Goal: Task Accomplishment & Management: Complete application form

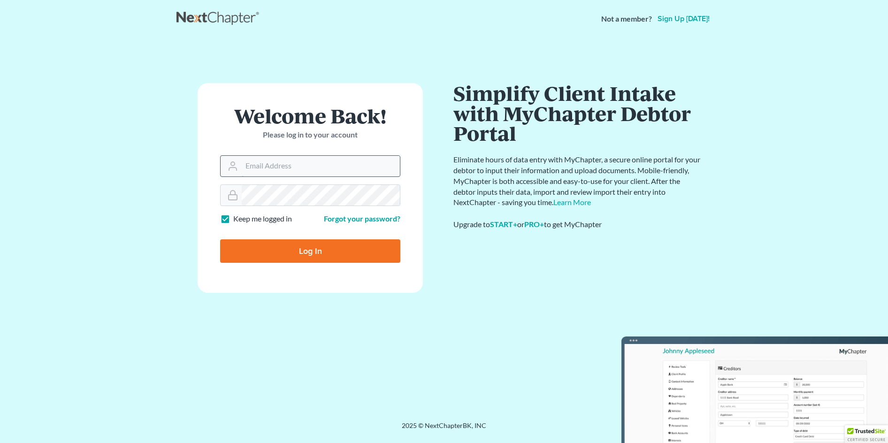
click at [309, 163] on input "Email Address" at bounding box center [321, 166] width 158 height 21
type input "[EMAIL_ADDRESS][DOMAIN_NAME]"
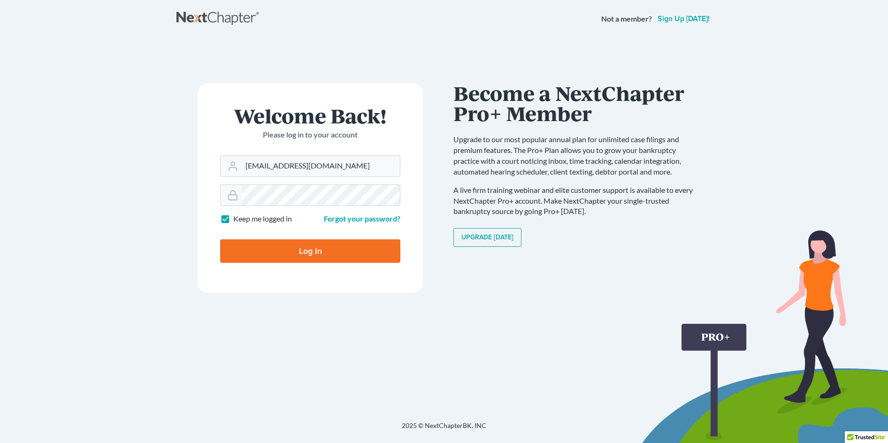
click at [309, 246] on input "Log In" at bounding box center [310, 250] width 180 height 23
type input "Thinking..."
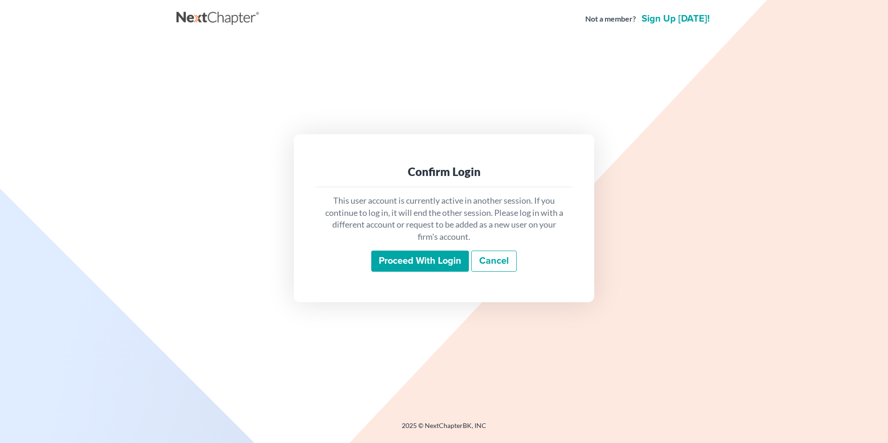
click at [451, 264] on input "Proceed with login" at bounding box center [420, 262] width 98 height 22
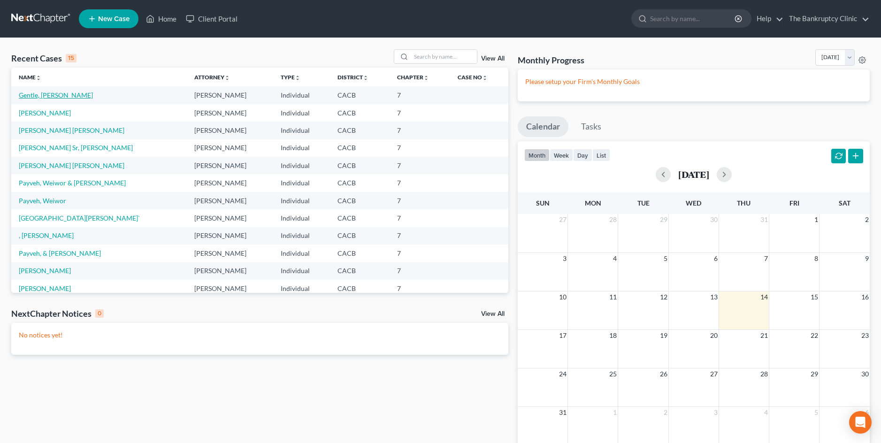
click at [54, 92] on link "Gentle, [PERSON_NAME]" at bounding box center [56, 95] width 74 height 8
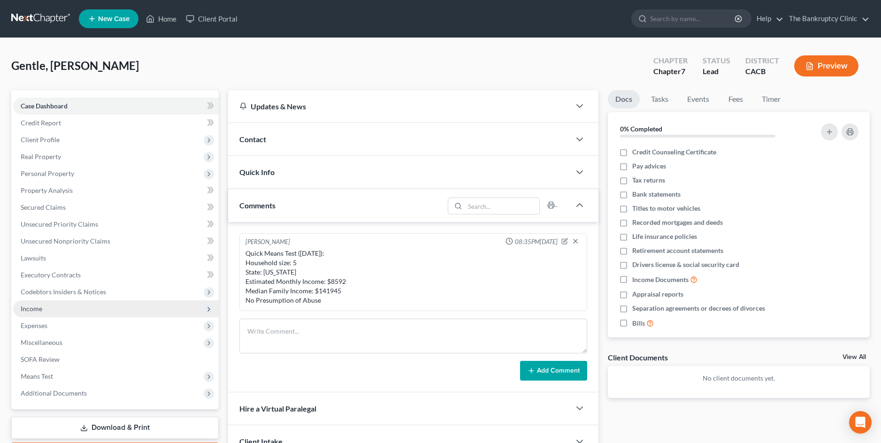
click at [38, 309] on span "Income" at bounding box center [32, 309] width 22 height 8
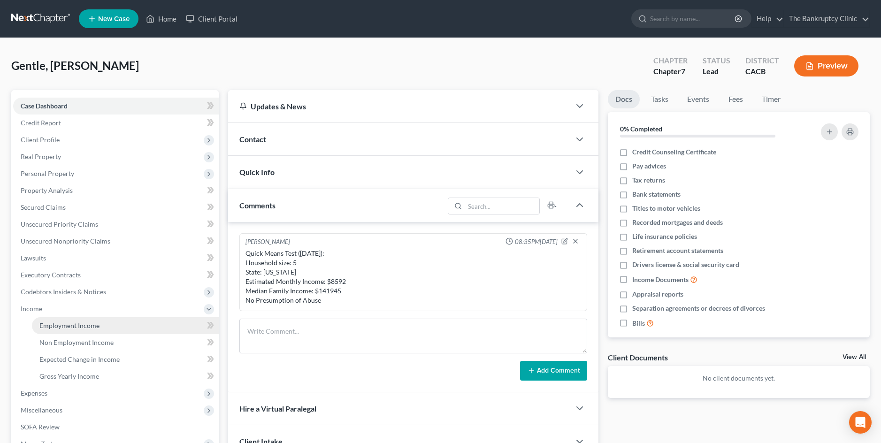
click at [69, 324] on span "Employment Income" at bounding box center [69, 325] width 60 height 8
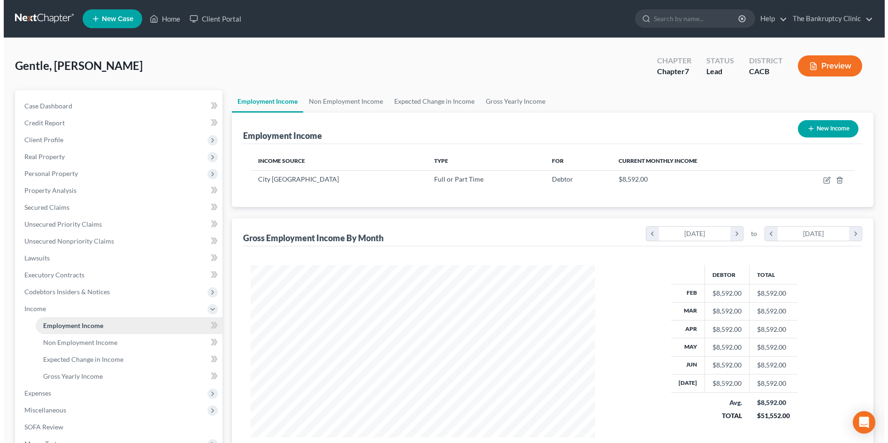
scroll to position [172, 363]
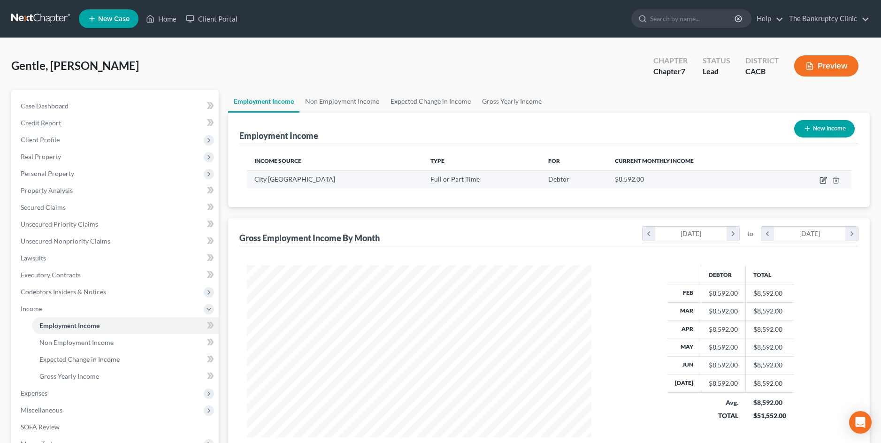
click at [822, 183] on icon "button" at bounding box center [823, 180] width 8 height 8
select select "0"
select select "4"
select select "0"
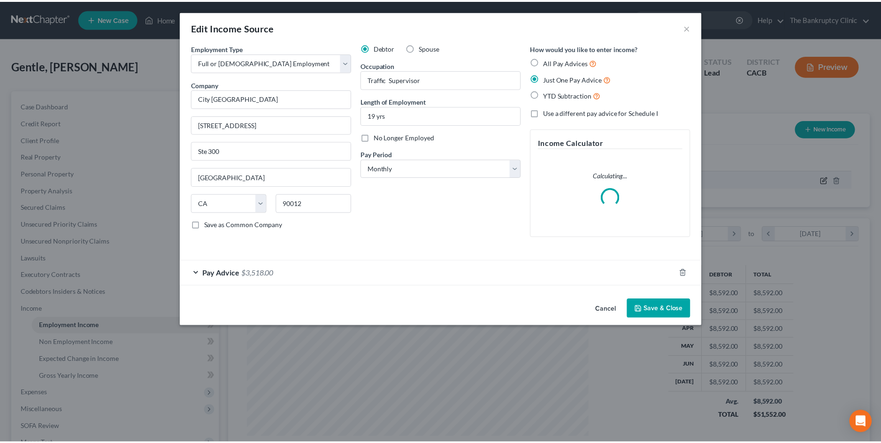
scroll to position [174, 366]
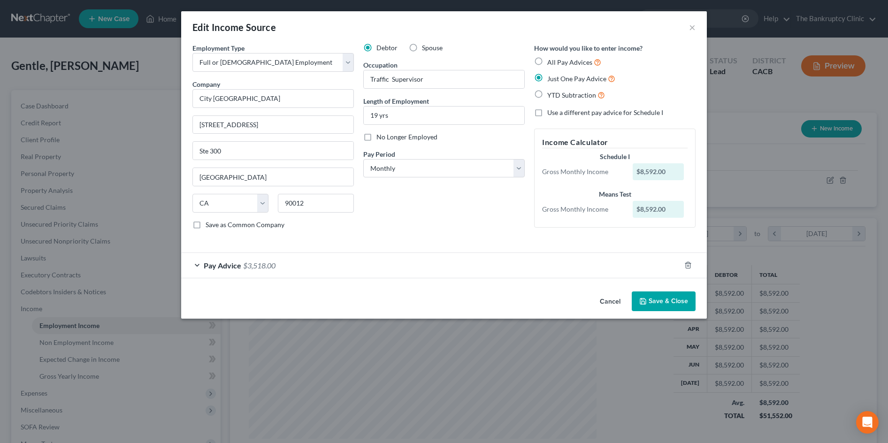
click at [674, 304] on button "Save & Close" at bounding box center [664, 301] width 64 height 20
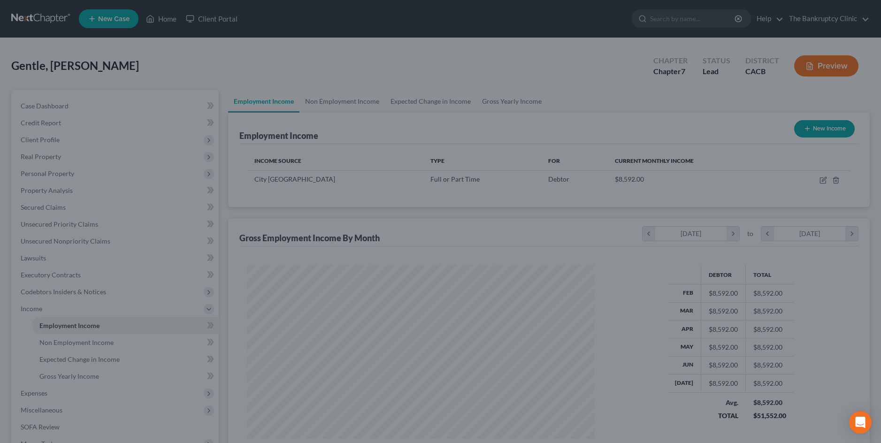
scroll to position [469149, 468958]
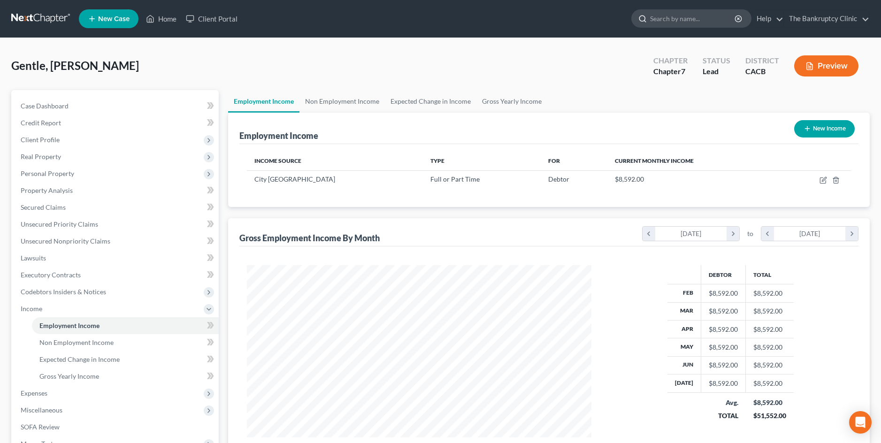
click at [656, 19] on input "search" at bounding box center [693, 18] width 86 height 17
click at [802, 394] on div "Debtor Total Feb $8,592.00 $8,592.00 Mar $8,592.00 $8,592.00 Apr $8,592.00 $8,5…" at bounding box center [731, 351] width 260 height 172
click at [693, 18] on input "search" at bounding box center [693, 18] width 86 height 17
click at [692, 18] on input "search" at bounding box center [693, 18] width 86 height 17
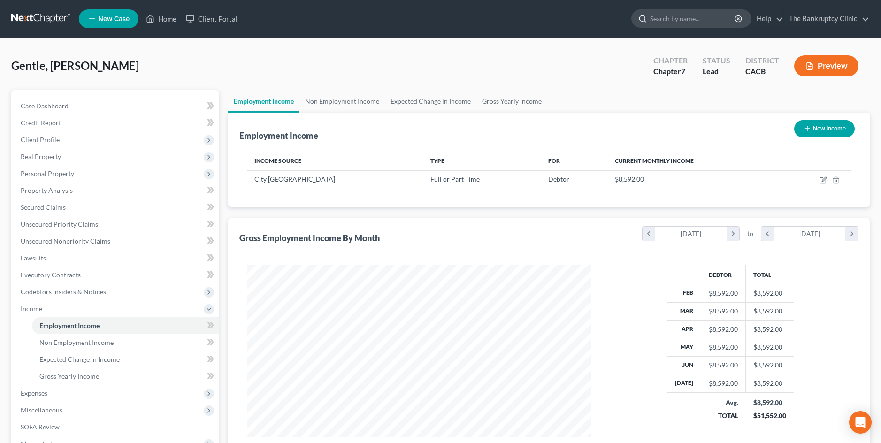
click at [692, 18] on input "search" at bounding box center [693, 18] width 86 height 17
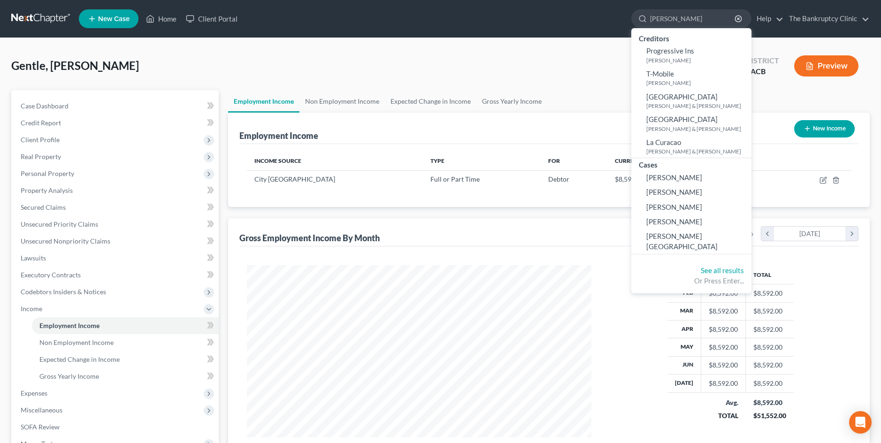
type input "lara"
